Goal: Check status

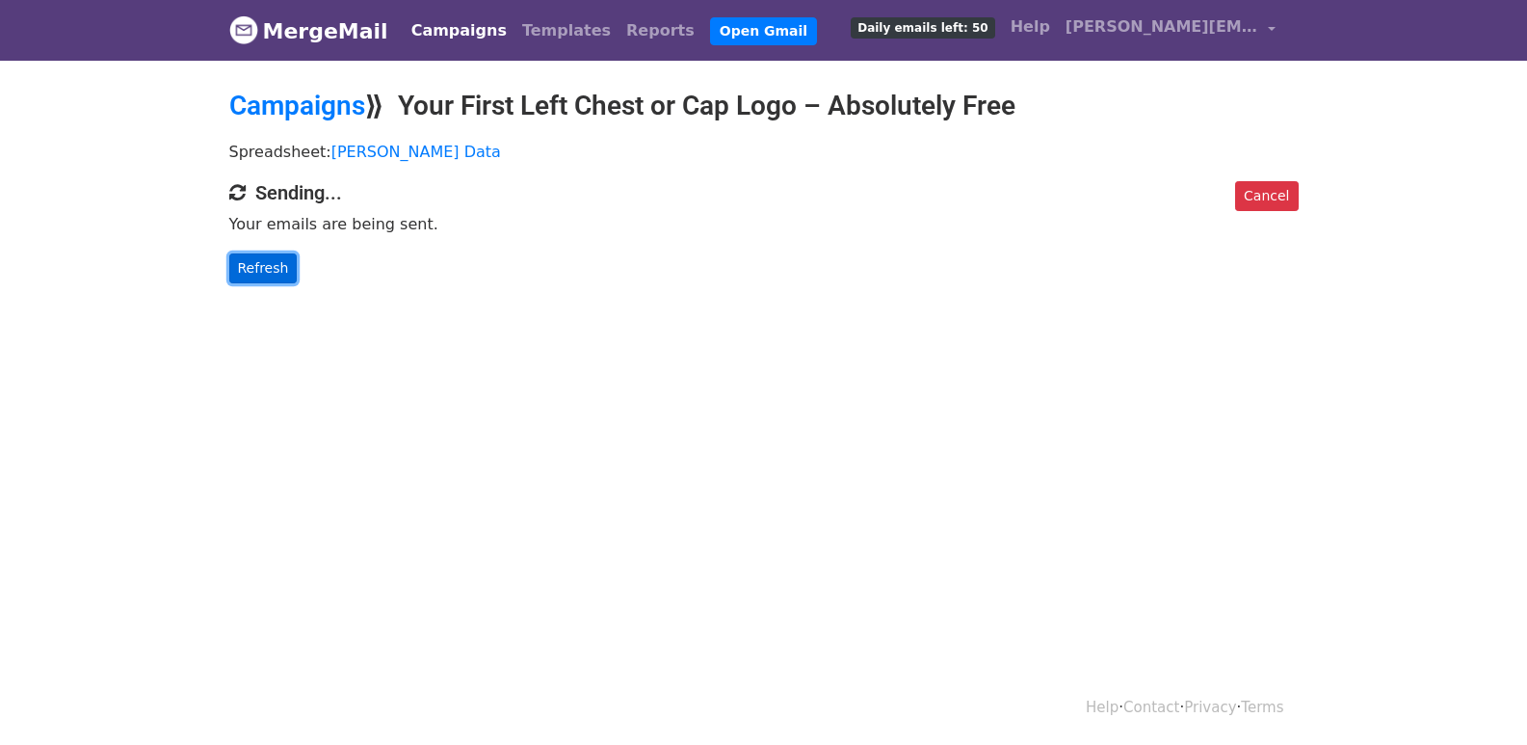
click at [271, 263] on link "Refresh" at bounding box center [263, 268] width 68 height 30
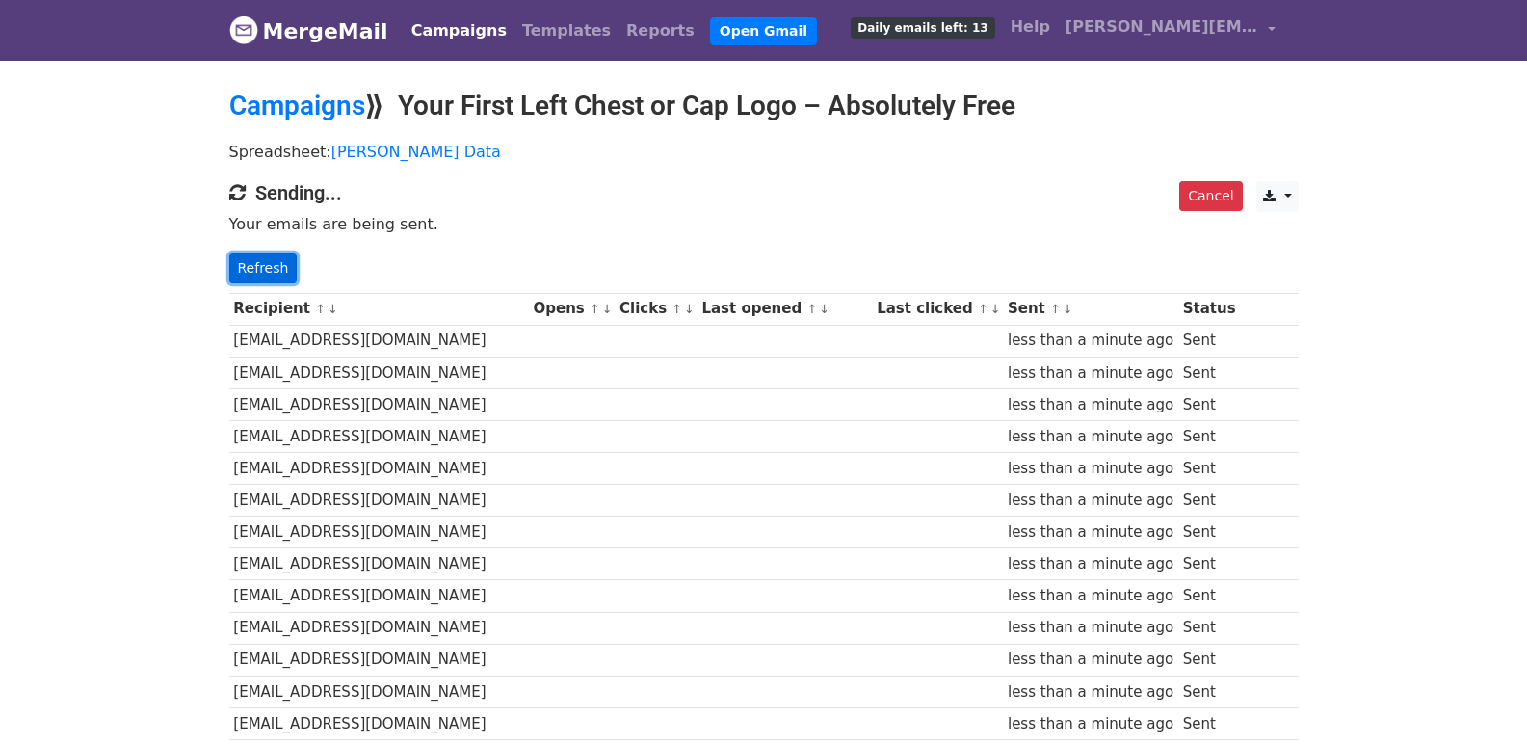
click at [279, 273] on link "Refresh" at bounding box center [263, 268] width 68 height 30
click at [276, 263] on link "Refresh" at bounding box center [263, 268] width 68 height 30
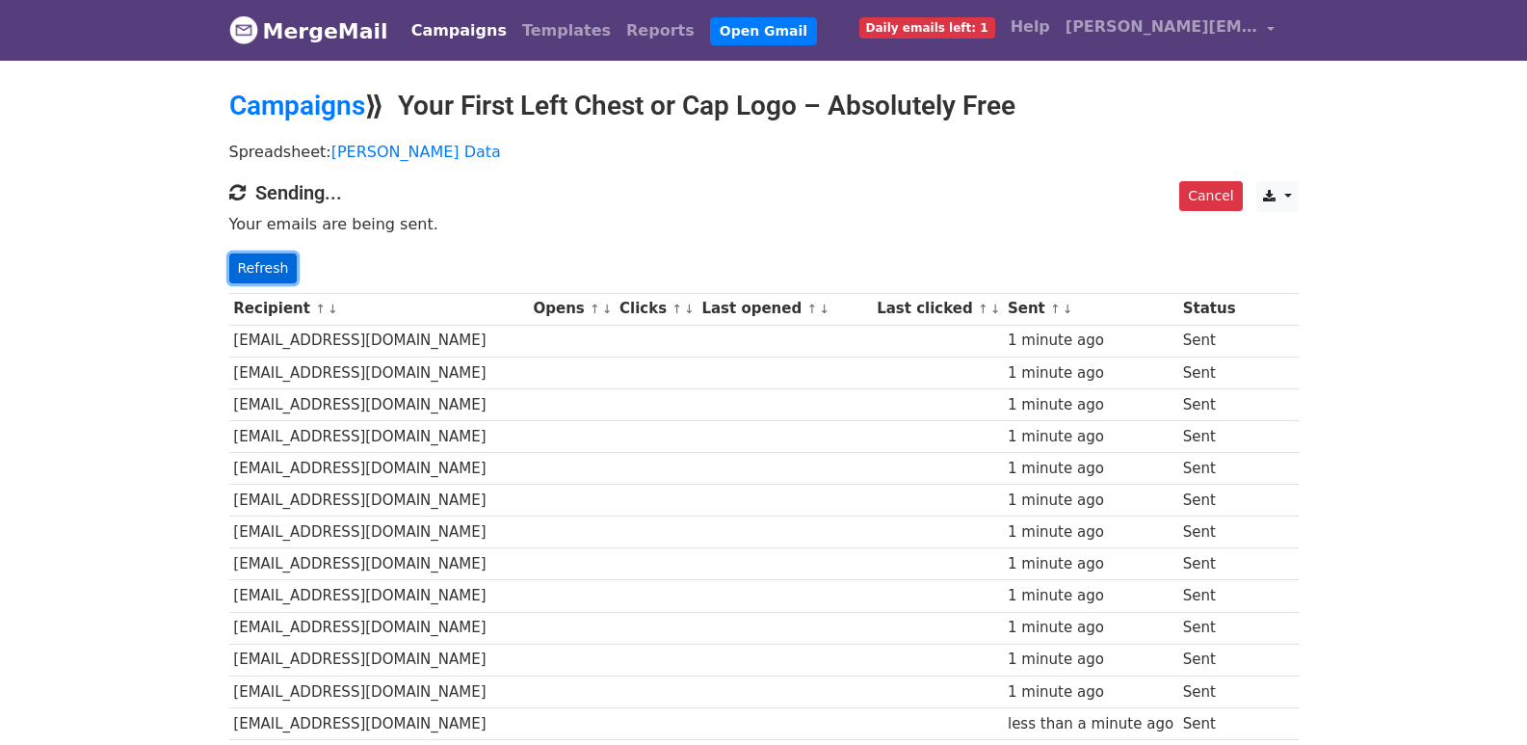
click at [285, 261] on link "Refresh" at bounding box center [263, 268] width 68 height 30
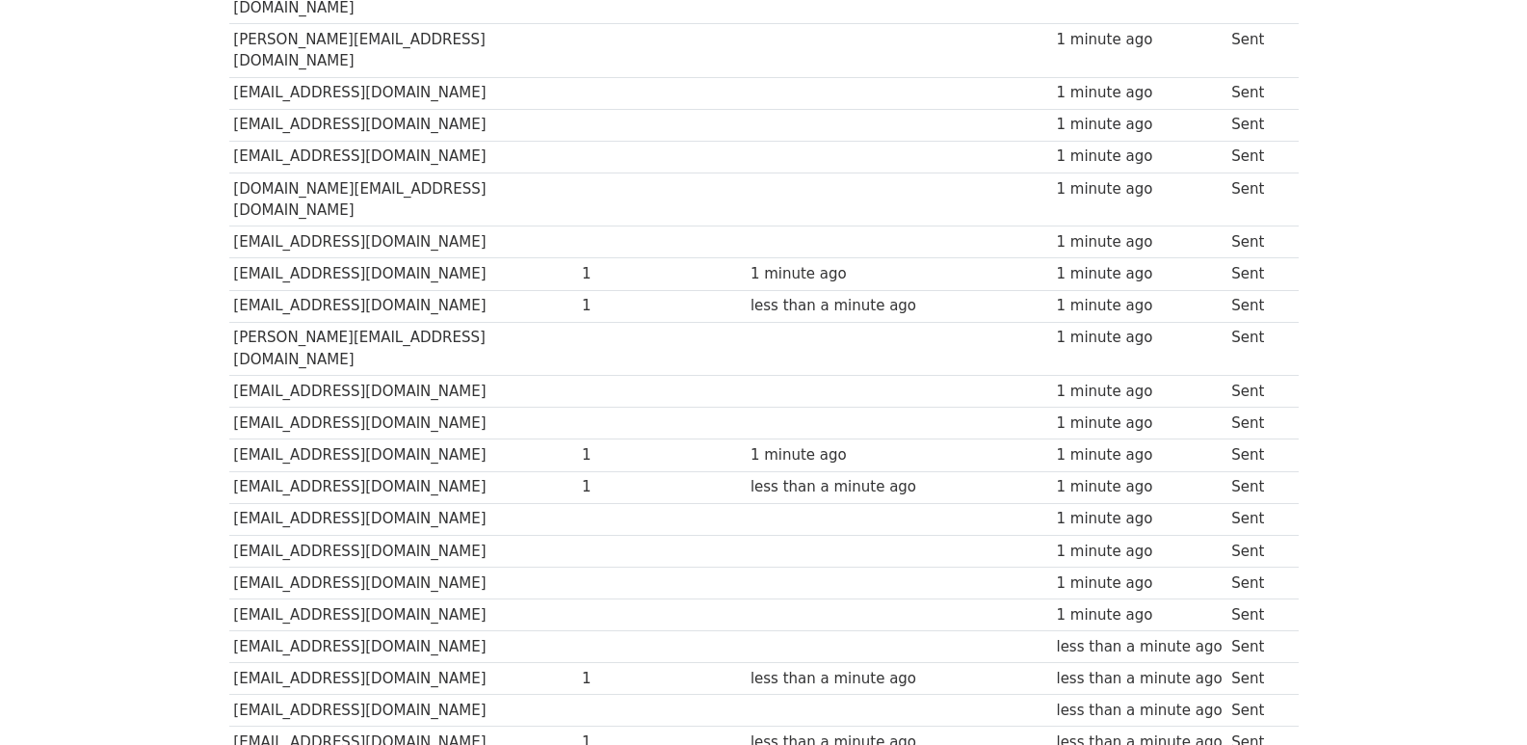
scroll to position [1341, 0]
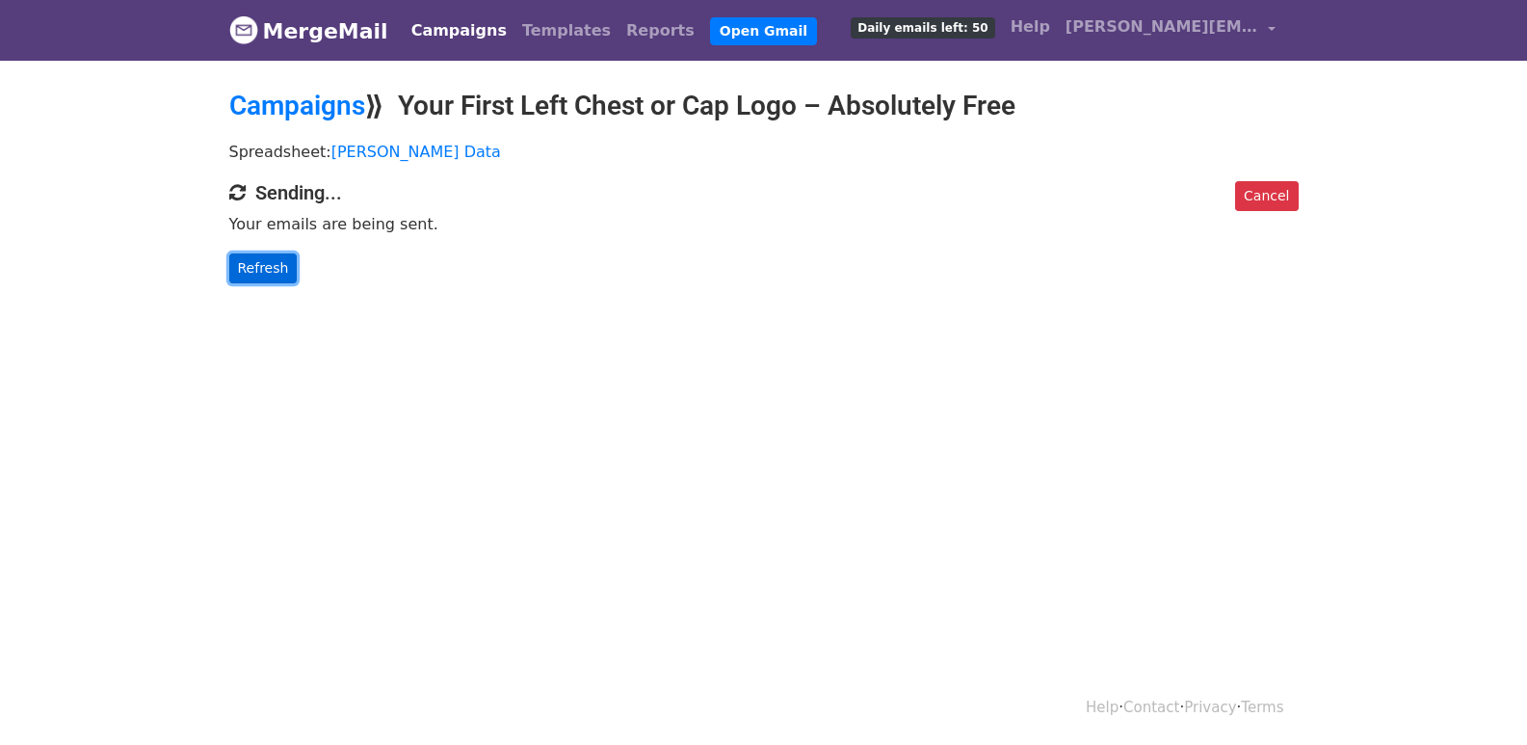
click at [251, 269] on link "Refresh" at bounding box center [263, 268] width 68 height 30
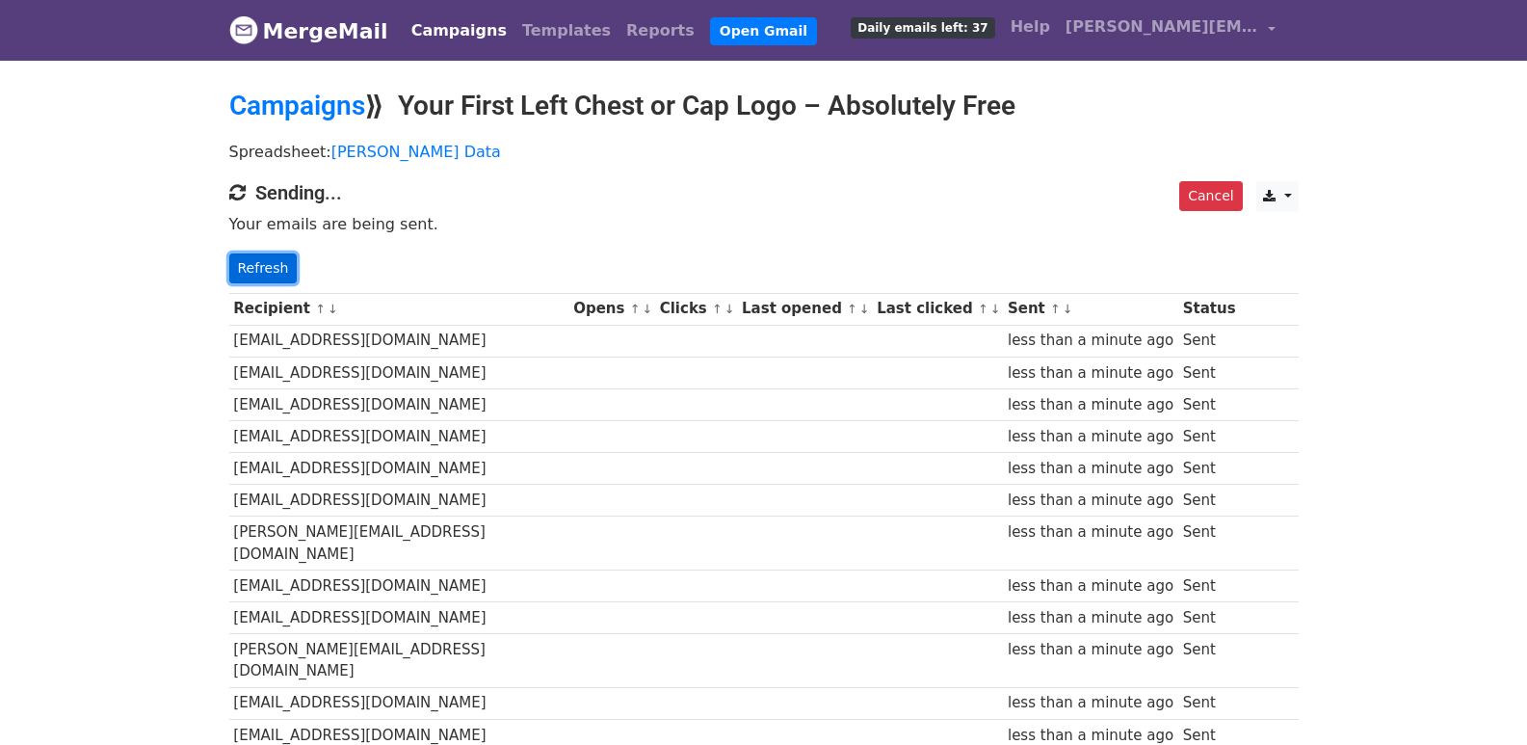
click at [262, 271] on link "Refresh" at bounding box center [263, 268] width 68 height 30
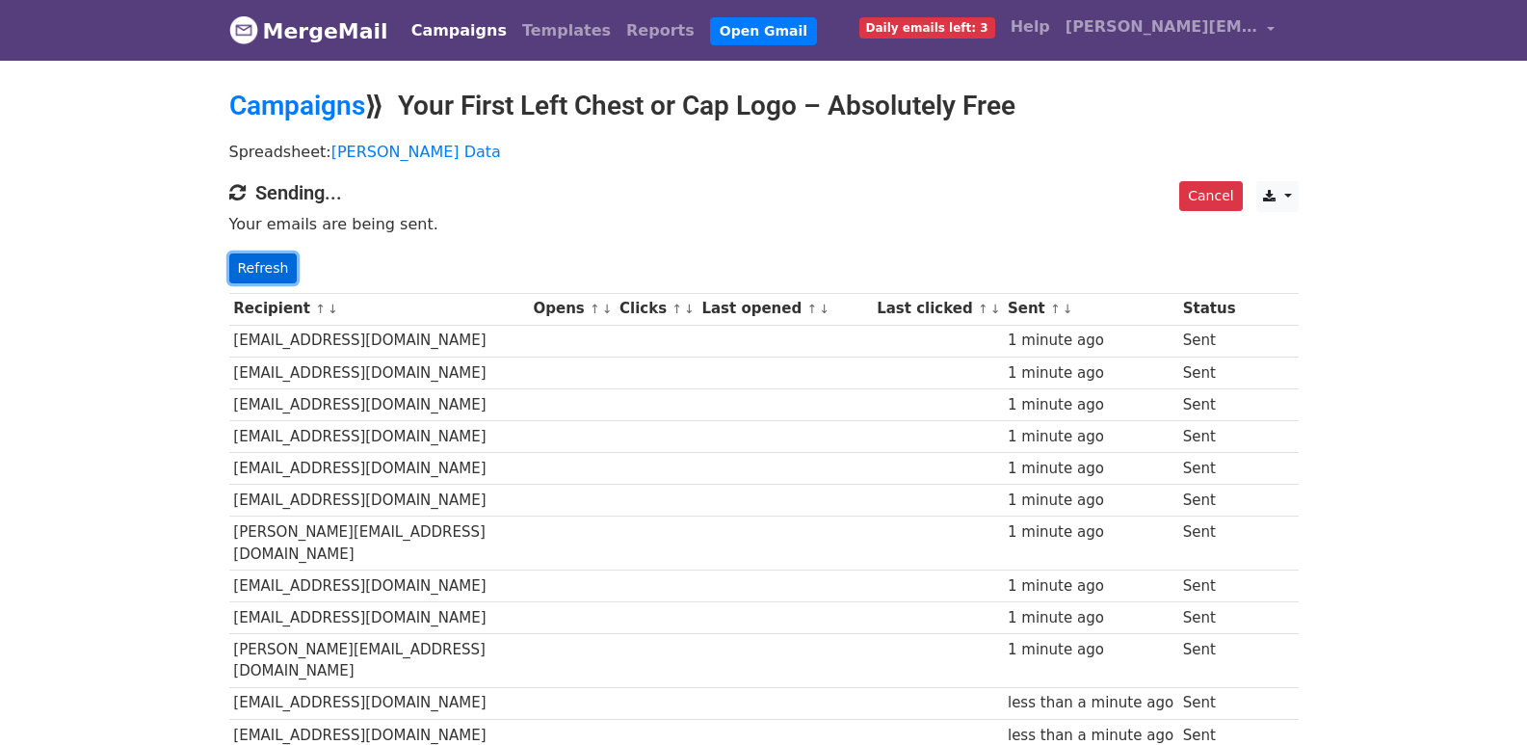
click at [267, 265] on link "Refresh" at bounding box center [263, 268] width 68 height 30
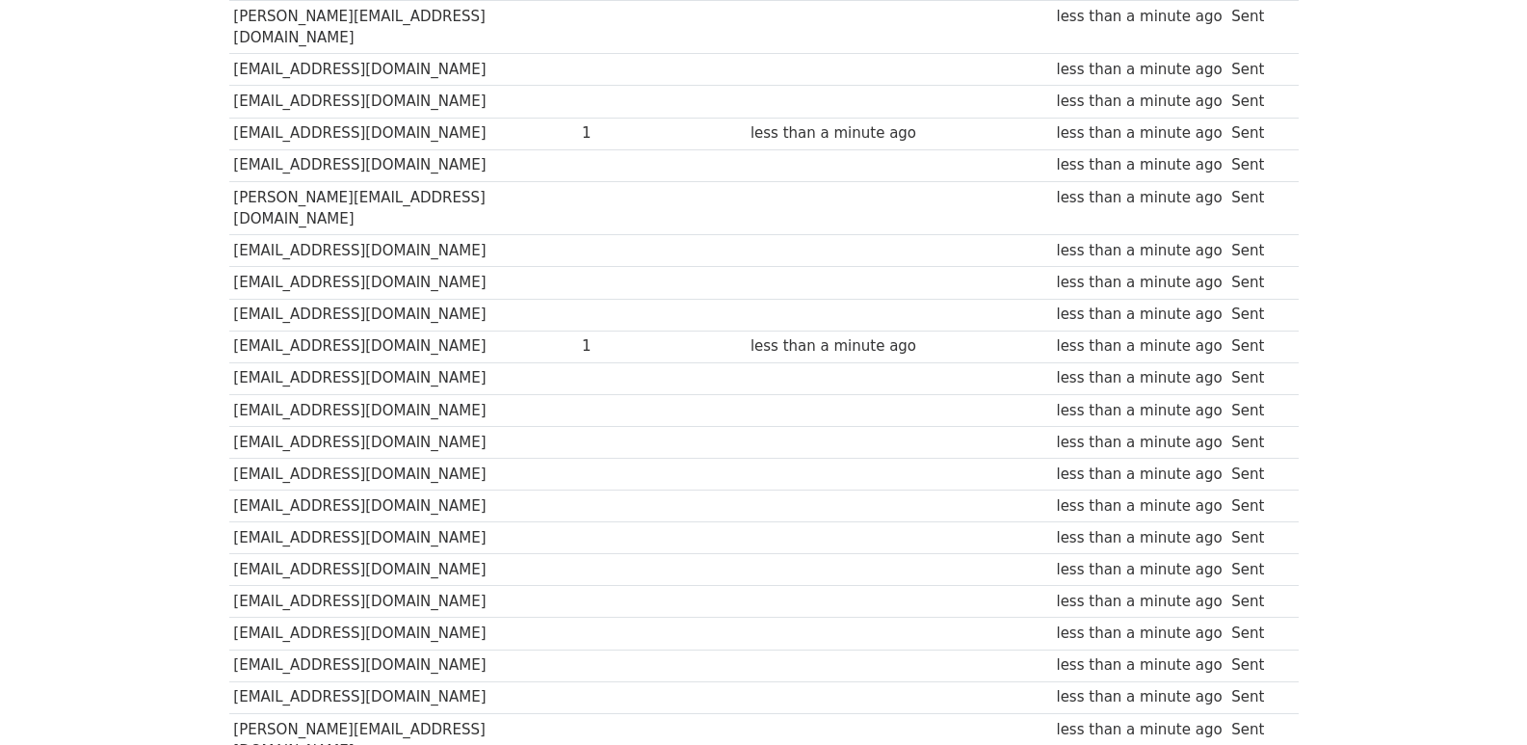
scroll to position [1341, 0]
